Goal: Information Seeking & Learning: Learn about a topic

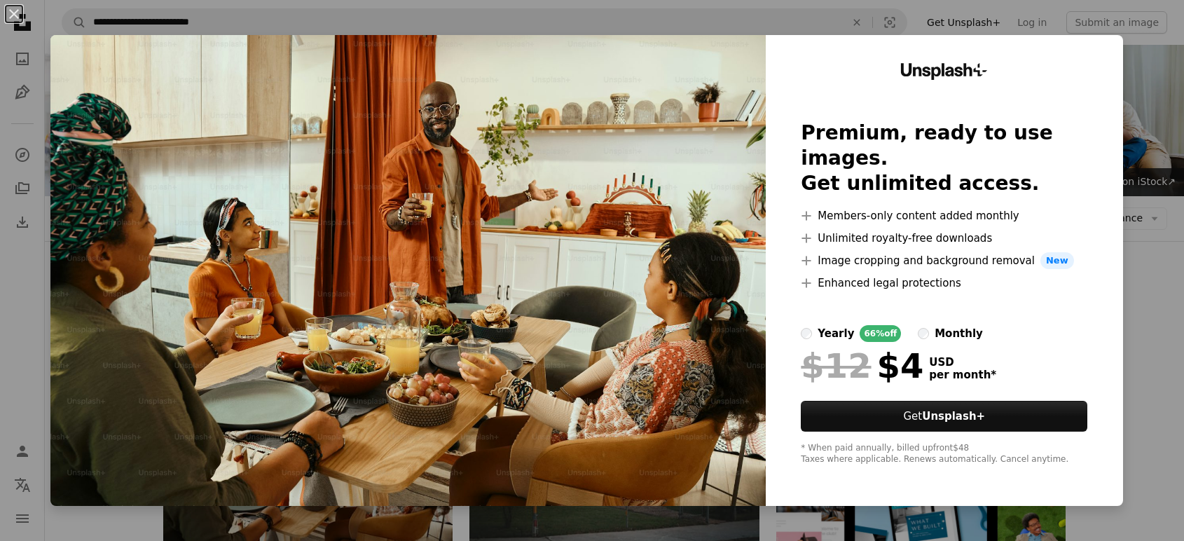
scroll to position [90, 0]
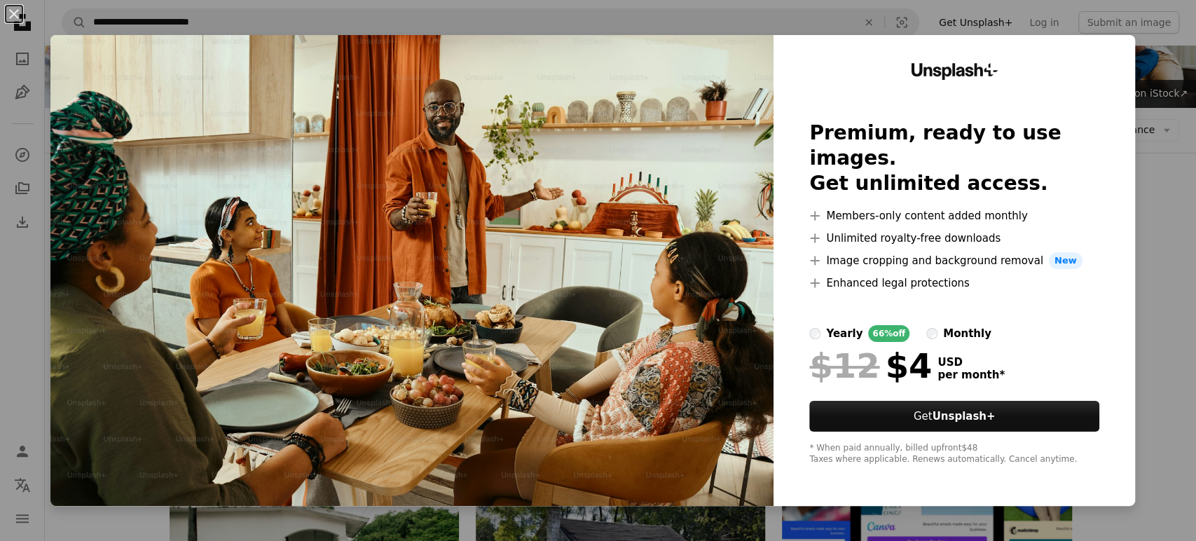
click at [1143, 84] on div "An X shape Unsplash+ Premium, ready to use images. Get unlimited access. A plus…" at bounding box center [598, 270] width 1196 height 541
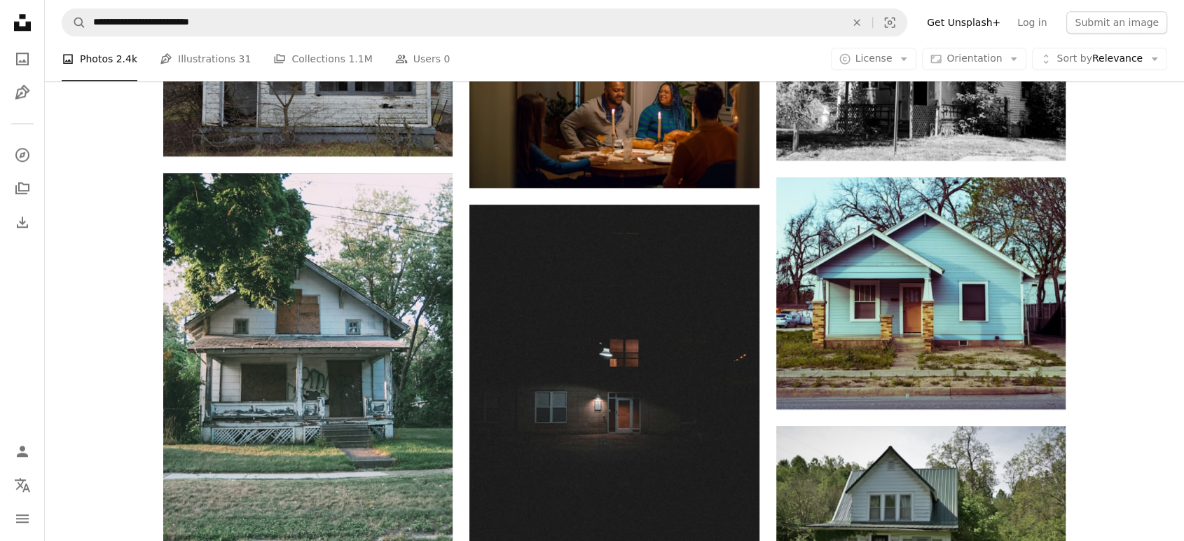
scroll to position [1637, 0]
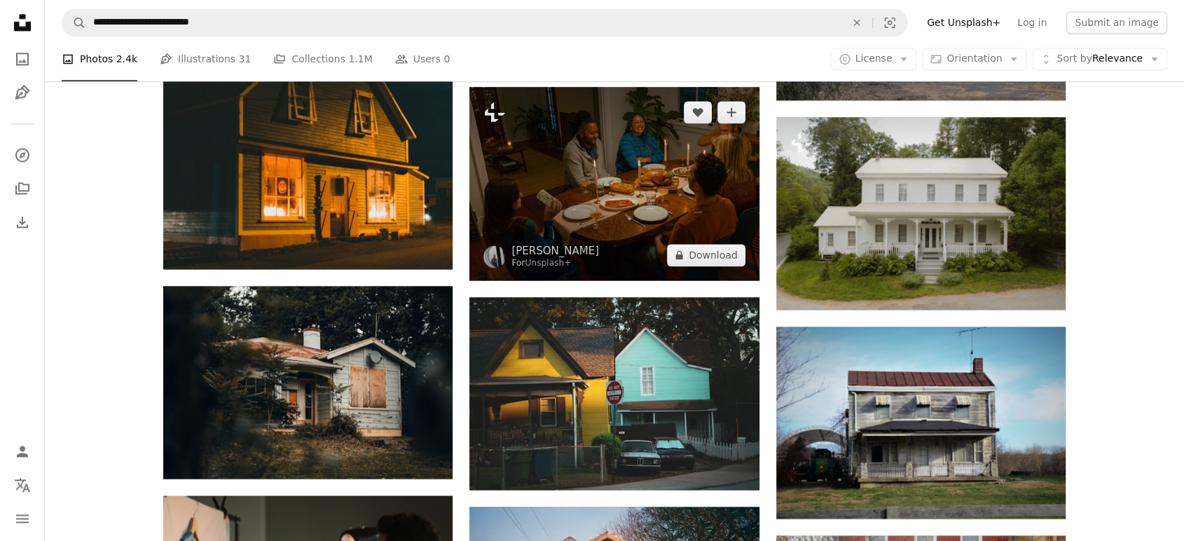
scroll to position [2344, 0]
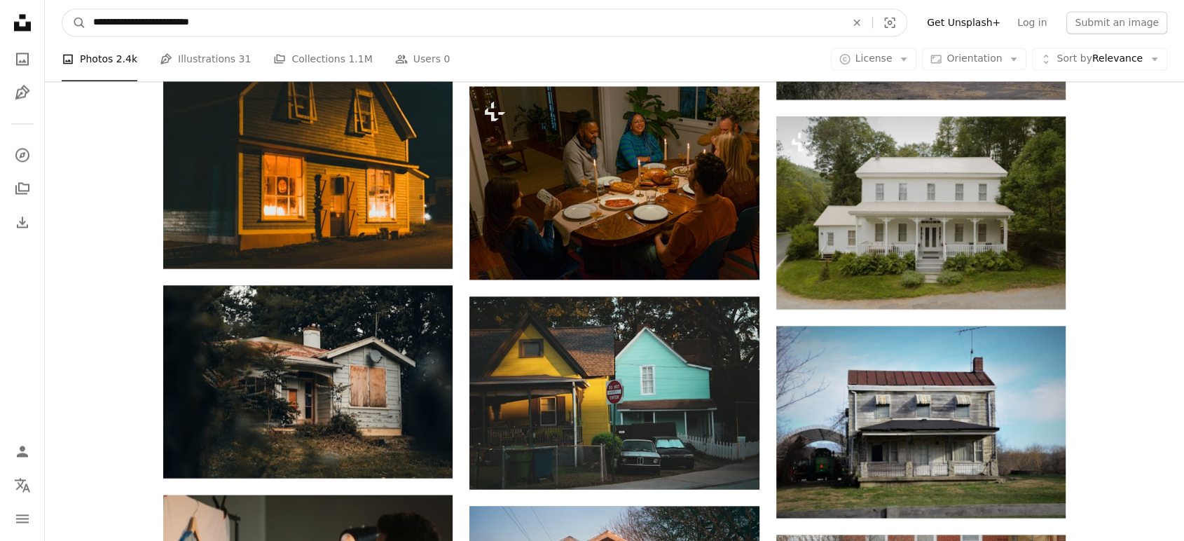
click at [175, 25] on input "**********" at bounding box center [463, 22] width 755 height 27
type input "**********"
click button "A magnifying glass" at bounding box center [74, 22] width 24 height 27
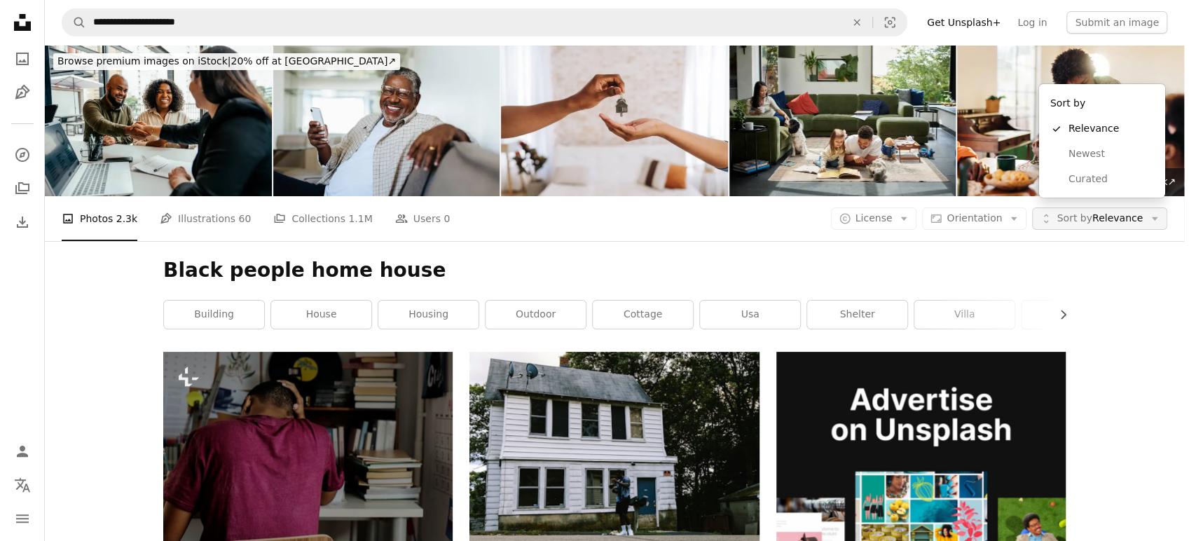
click at [1128, 212] on span "Sort by Relevance" at bounding box center [1100, 219] width 86 height 14
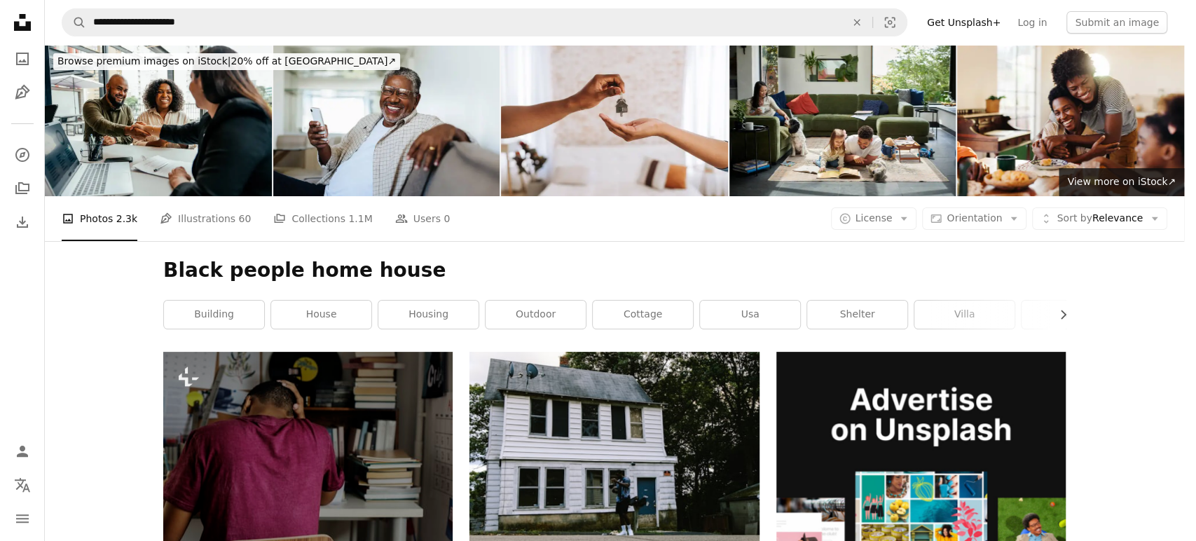
click at [993, 212] on span "Orientation" at bounding box center [974, 217] width 55 height 11
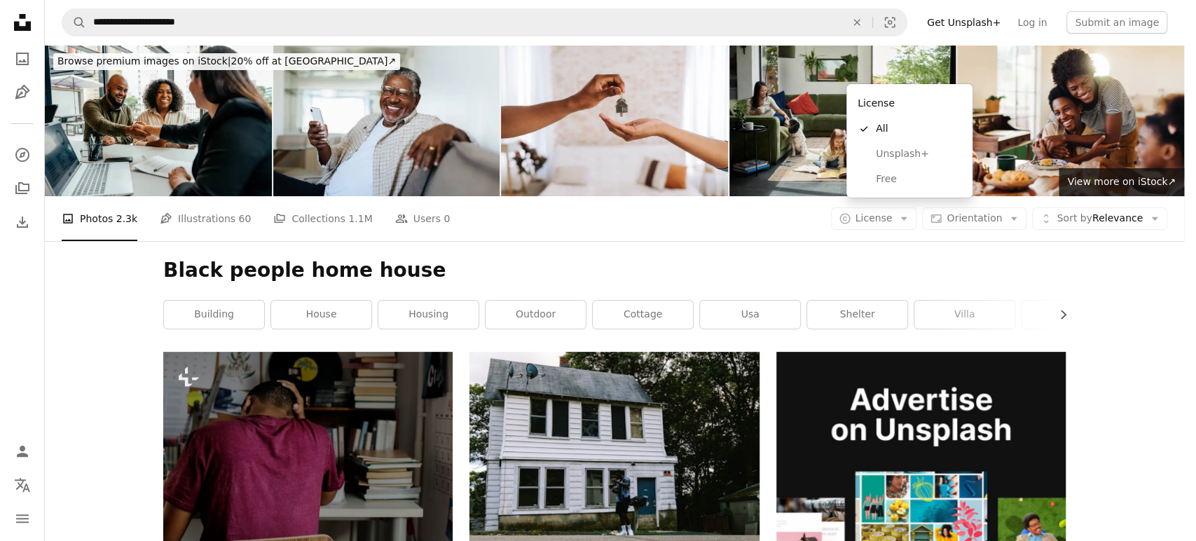
click at [890, 212] on span "License" at bounding box center [873, 217] width 37 height 11
click at [893, 179] on span "Free" at bounding box center [918, 179] width 85 height 14
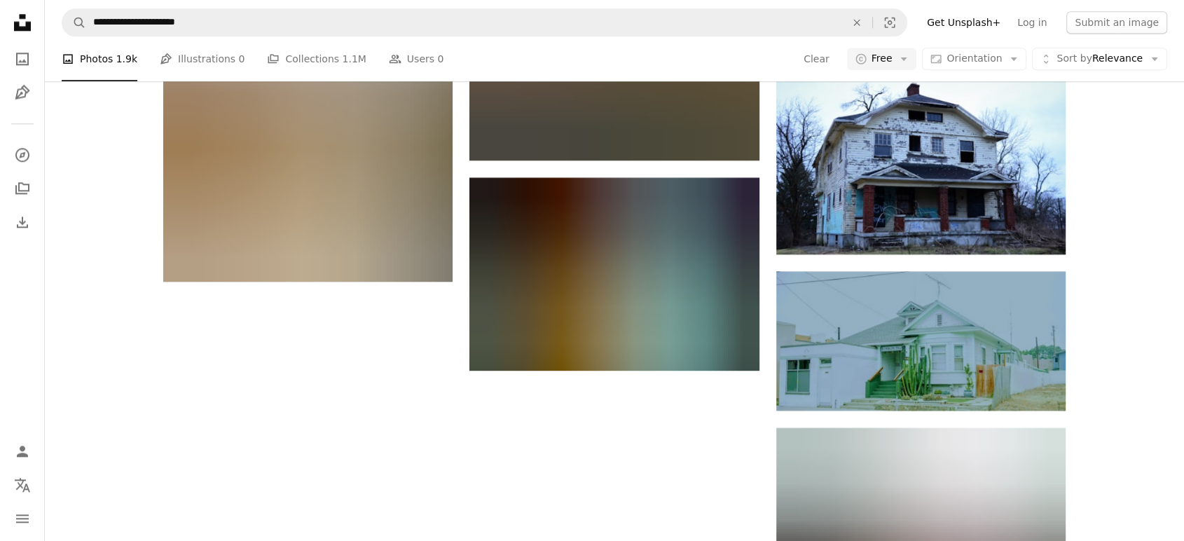
scroll to position [1763, 0]
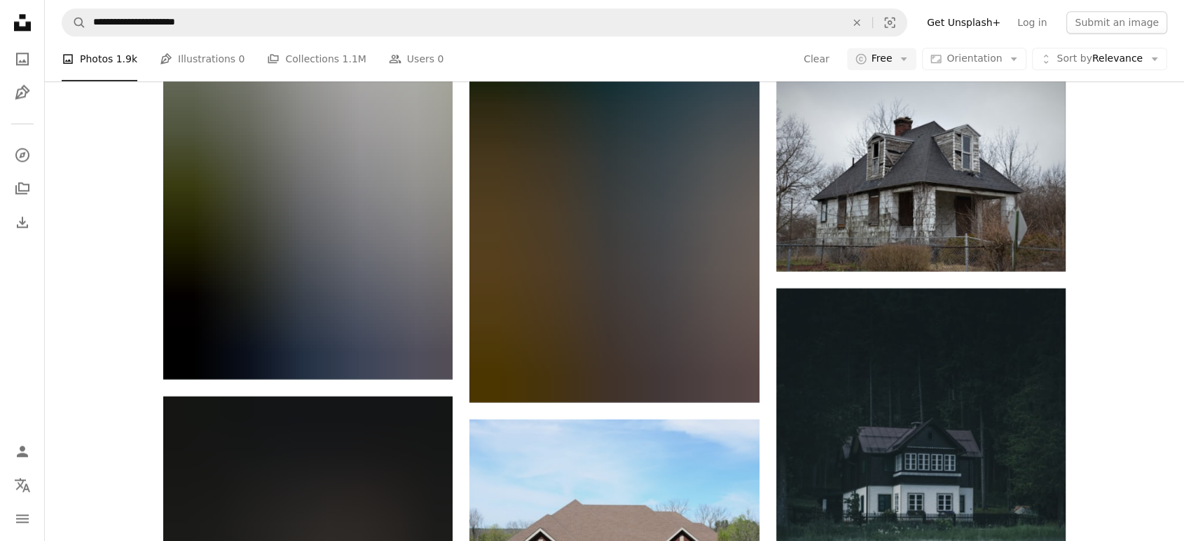
scroll to position [23419, 0]
